Goal: Task Accomplishment & Management: Use online tool/utility

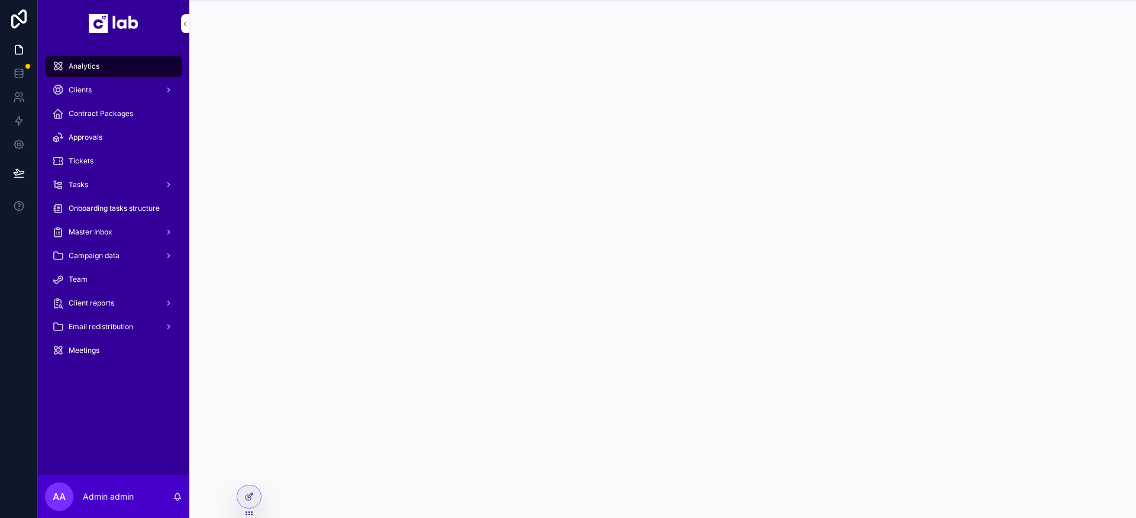
click at [254, 497] on div at bounding box center [249, 496] width 24 height 22
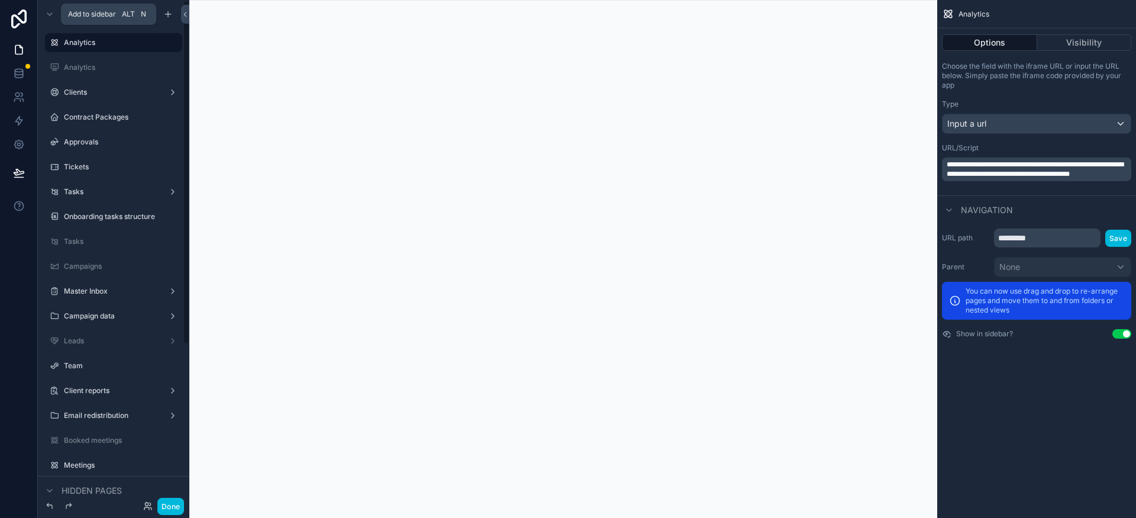
click at [170, 15] on icon "scrollable content" at bounding box center [167, 13] width 9 height 9
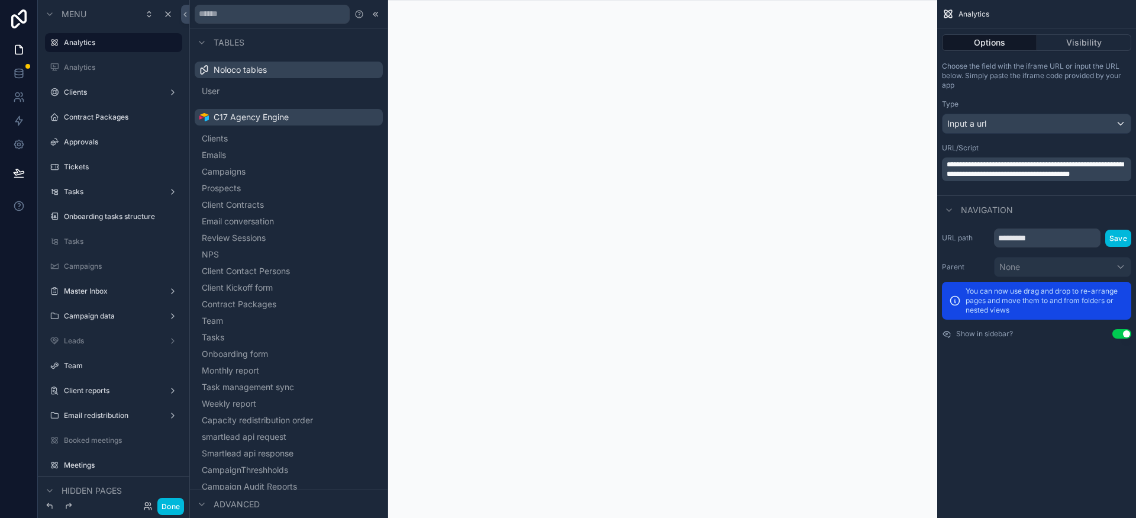
scroll to position [311, 0]
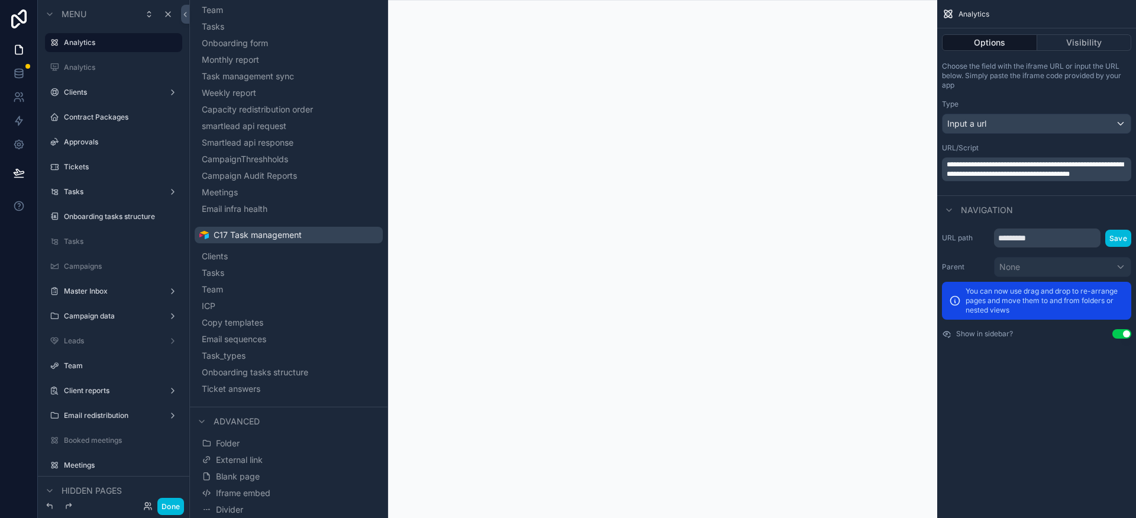
click at [279, 494] on button "Iframe embed" at bounding box center [288, 493] width 179 height 17
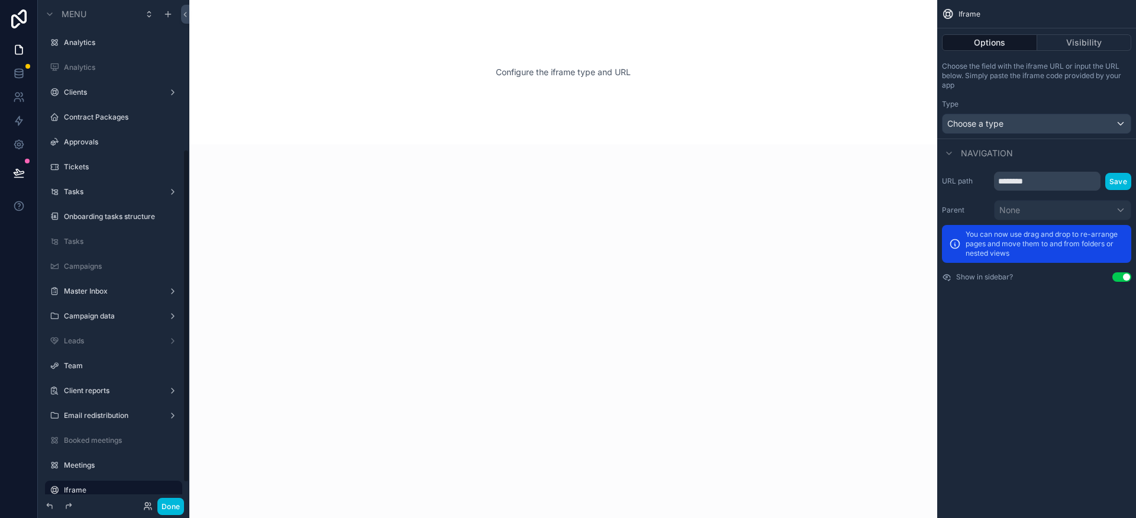
scroll to position [225, 0]
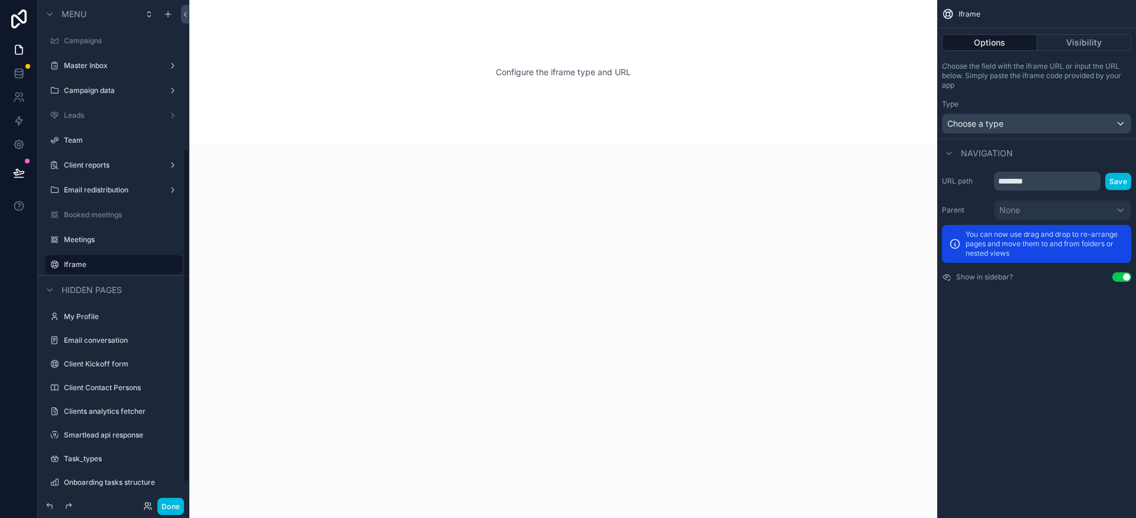
click at [0, 0] on icon "scrollable content" at bounding box center [0, 0] width 0 height 0
click at [112, 269] on input "******" at bounding box center [104, 264] width 80 height 14
type input "*"
type input "**********"
click at [156, 266] on icon "scrollable content" at bounding box center [155, 264] width 9 height 9
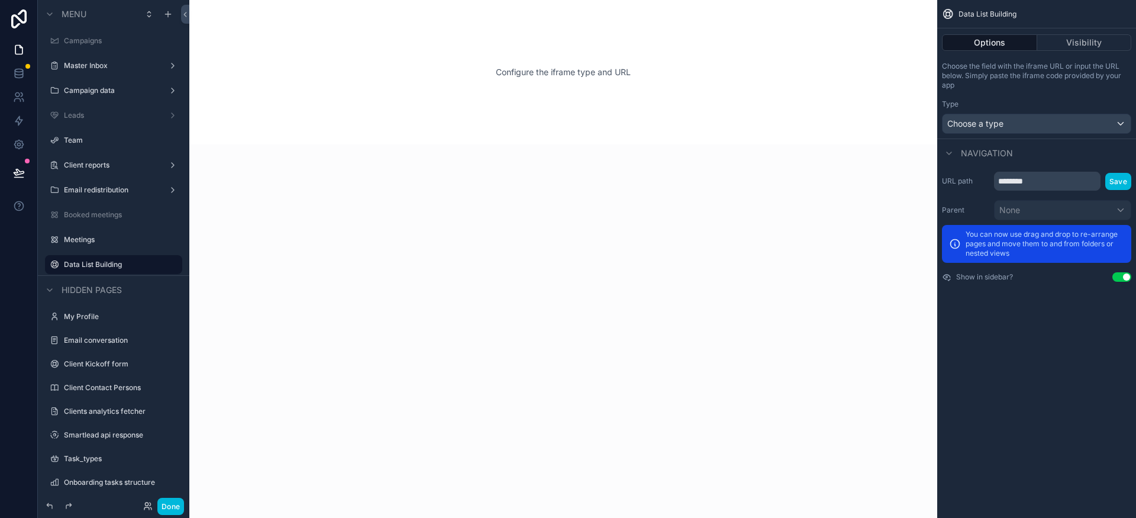
click at [1022, 123] on div "Choose a type" at bounding box center [1037, 123] width 188 height 19
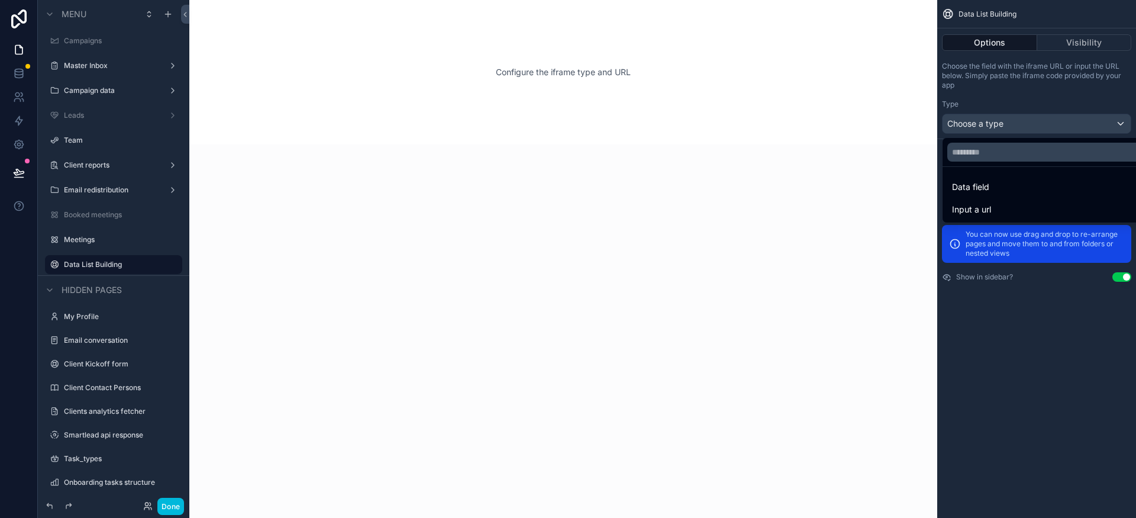
click at [995, 209] on div "Input a url" at bounding box center [1050, 209] width 196 height 14
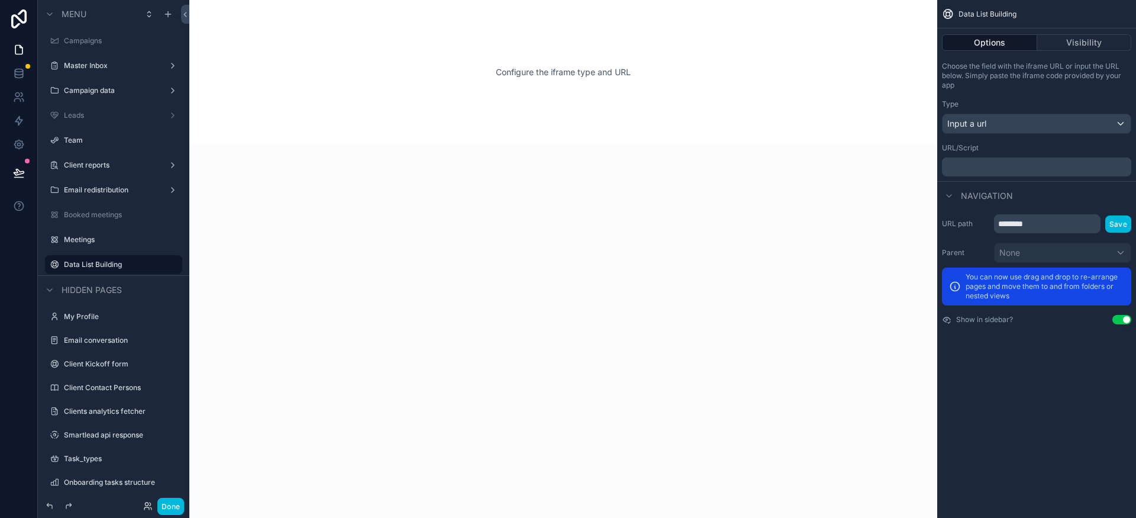
click at [1003, 164] on p "﻿" at bounding box center [1038, 166] width 182 height 9
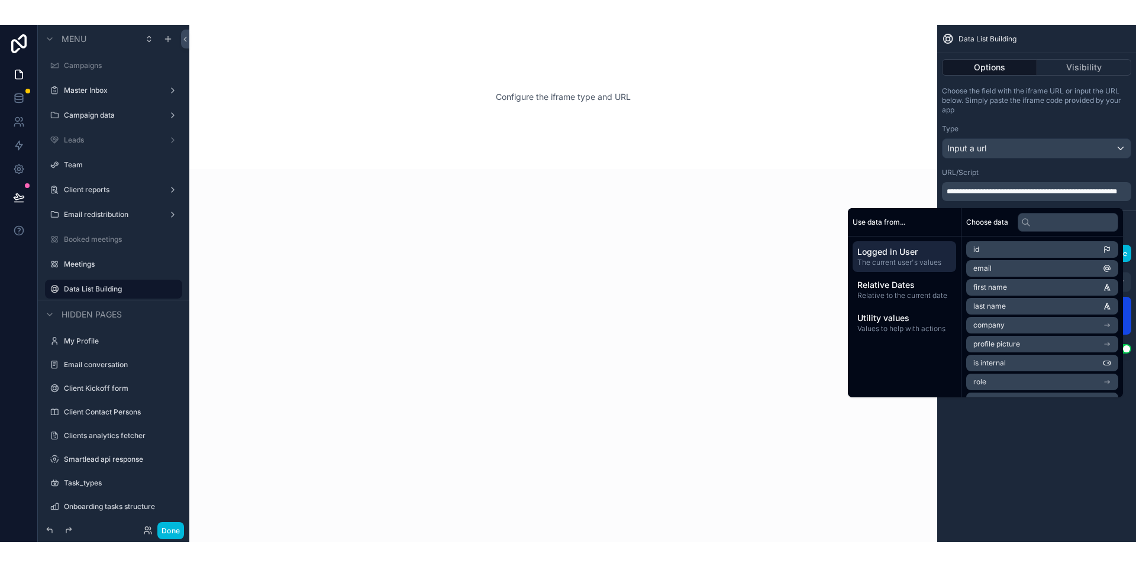
scroll to position [0, 0]
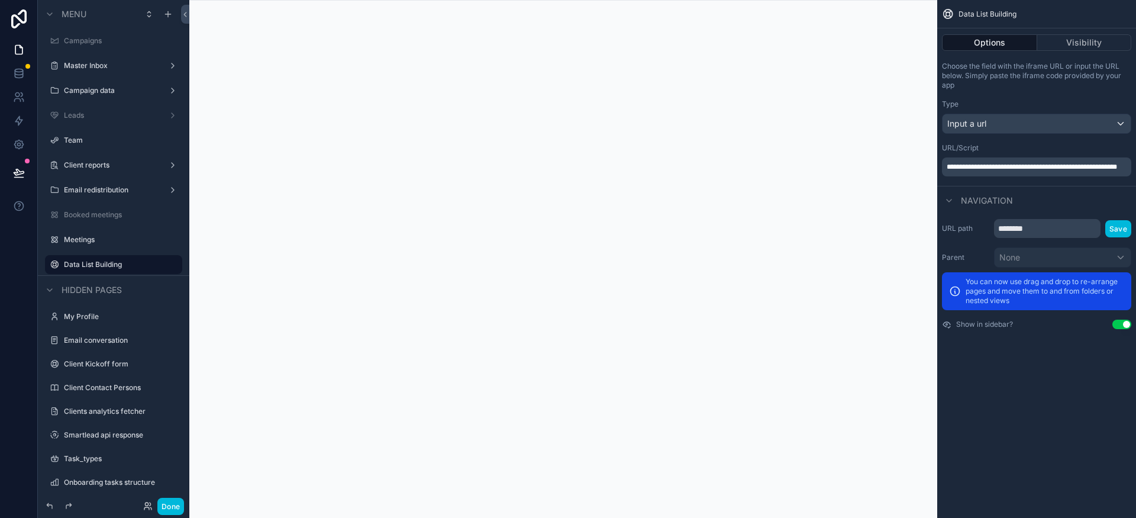
click at [1048, 172] on p "**********" at bounding box center [1038, 166] width 182 height 9
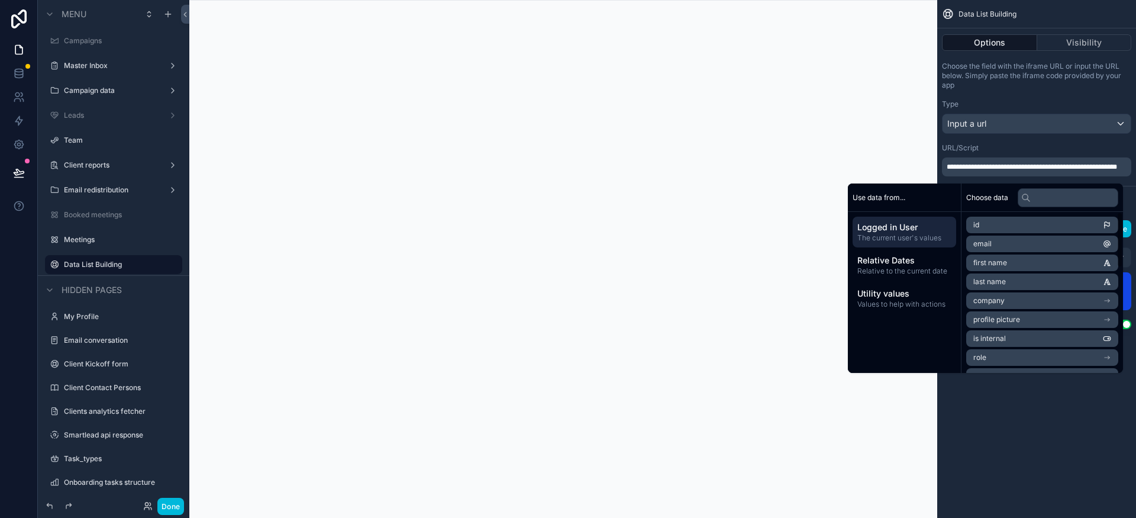
click at [1037, 432] on div "**********" at bounding box center [1036, 259] width 199 height 518
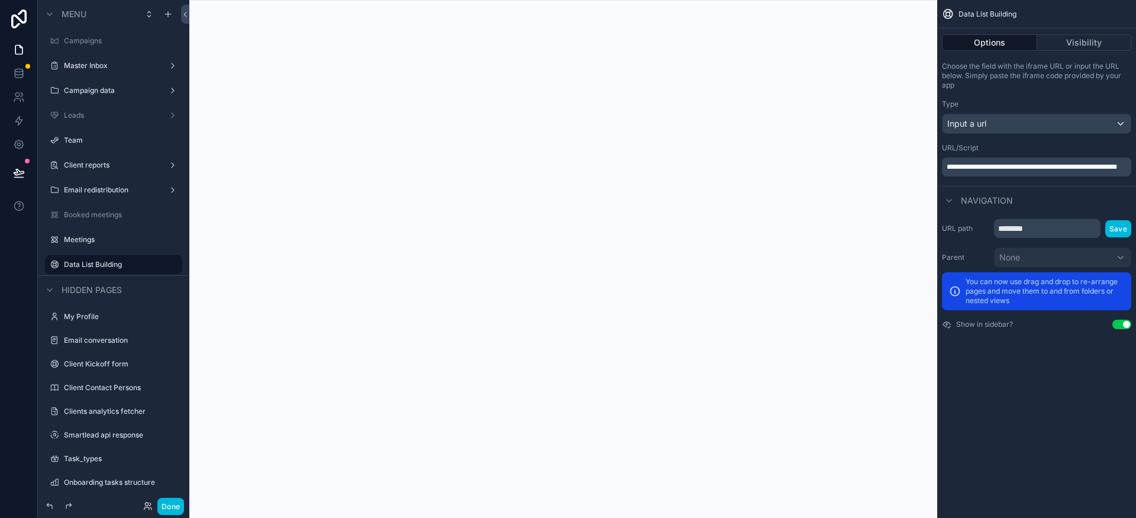
click at [1094, 38] on button "Visibility" at bounding box center [1084, 42] width 95 height 17
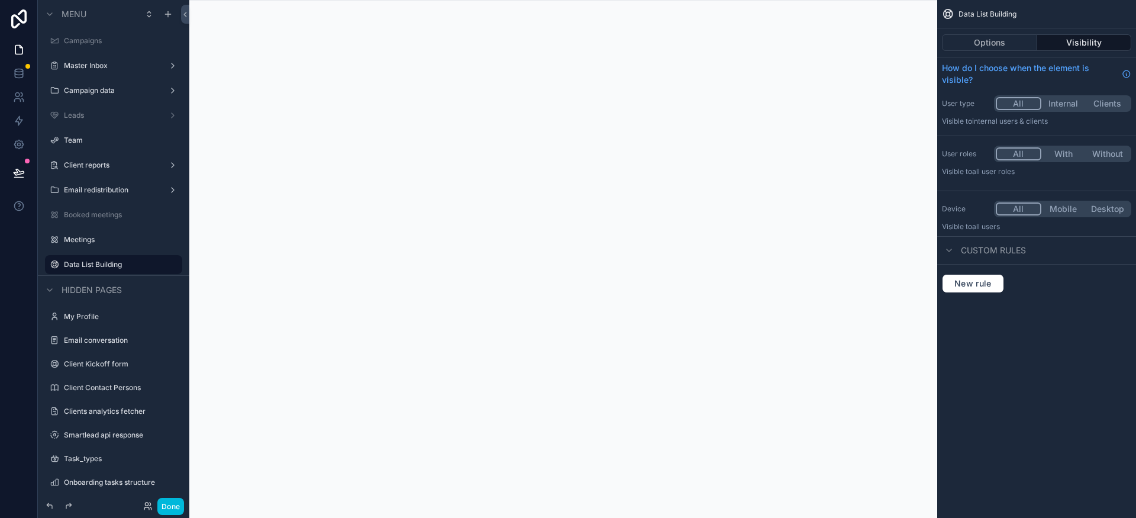
click at [1058, 105] on button "Internal" at bounding box center [1063, 103] width 44 height 13
click at [1073, 150] on button "With" at bounding box center [1063, 153] width 44 height 13
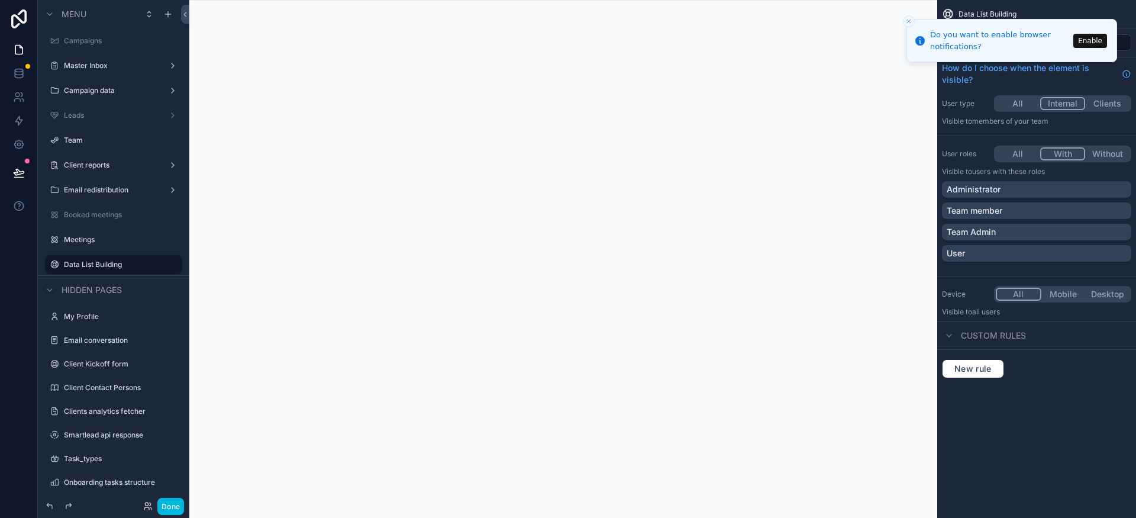
click at [1022, 194] on div "Administrator" at bounding box center [1037, 189] width 180 height 12
click at [1030, 233] on div "Team Admin" at bounding box center [1037, 232] width 180 height 12
click at [909, 21] on line "Close toast" at bounding box center [909, 22] width 4 height 4
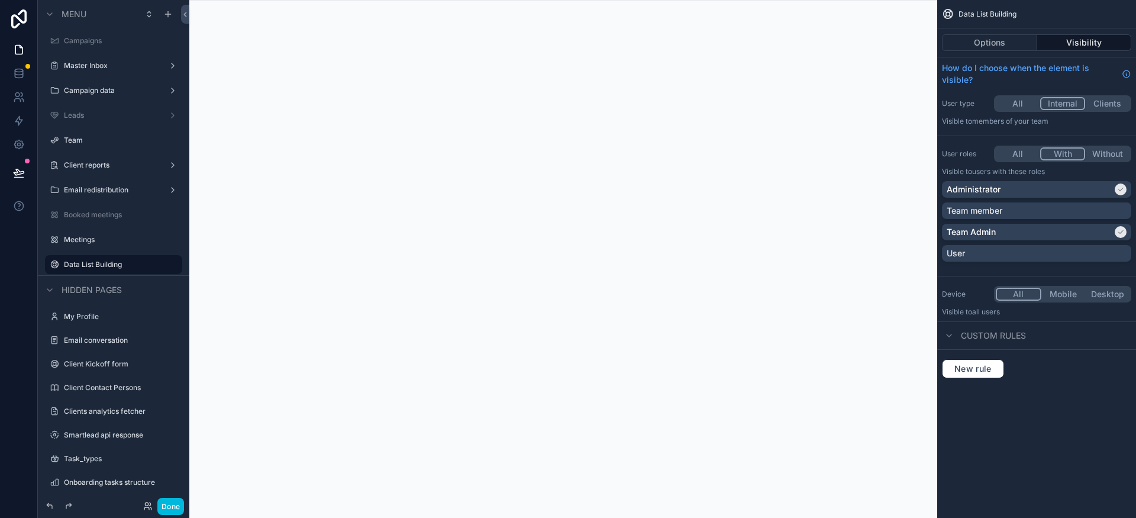
click at [178, 502] on button "Done" at bounding box center [170, 506] width 27 height 17
